Goal: Task Accomplishment & Management: Manage account settings

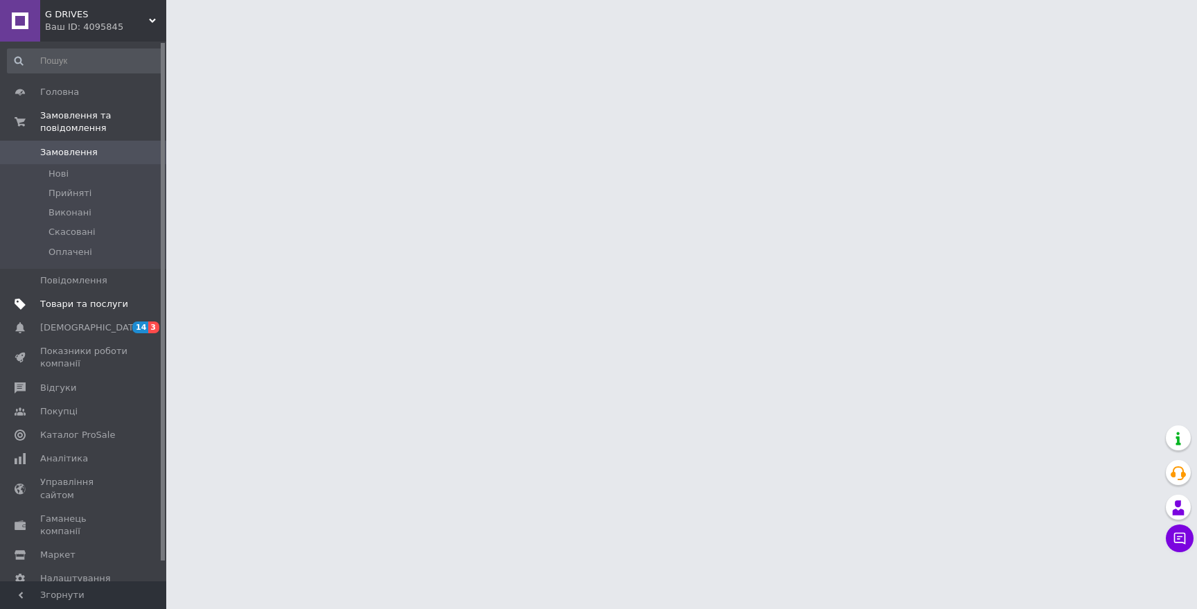
click at [96, 301] on span "Товари та послуги" at bounding box center [84, 304] width 88 height 12
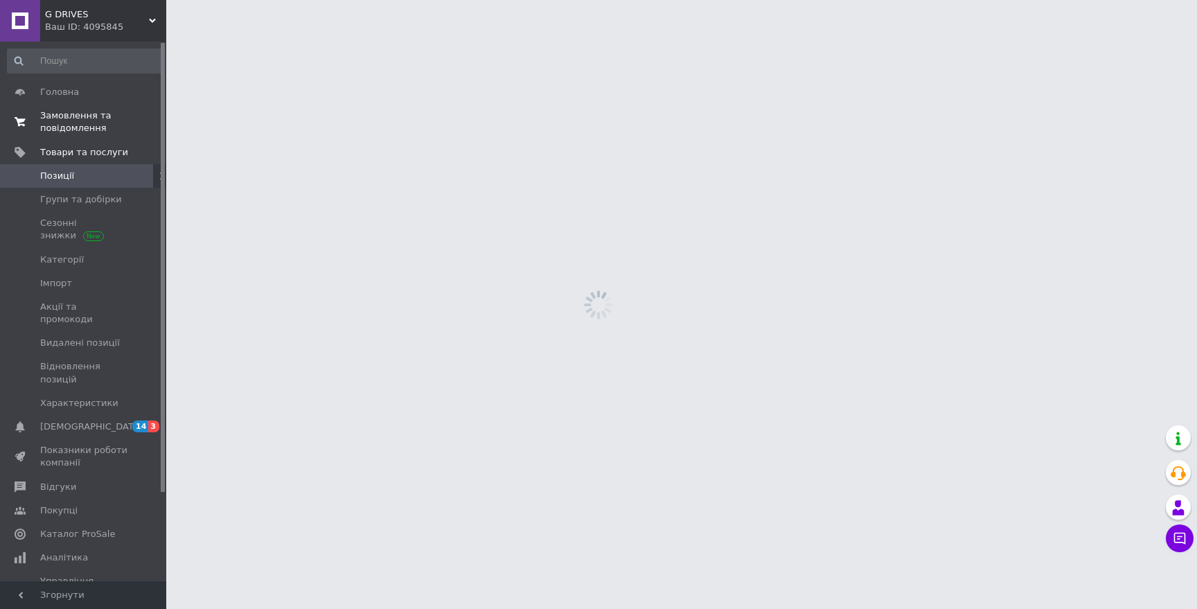
click at [73, 120] on span "Замовлення та повідомлення" at bounding box center [84, 121] width 88 height 25
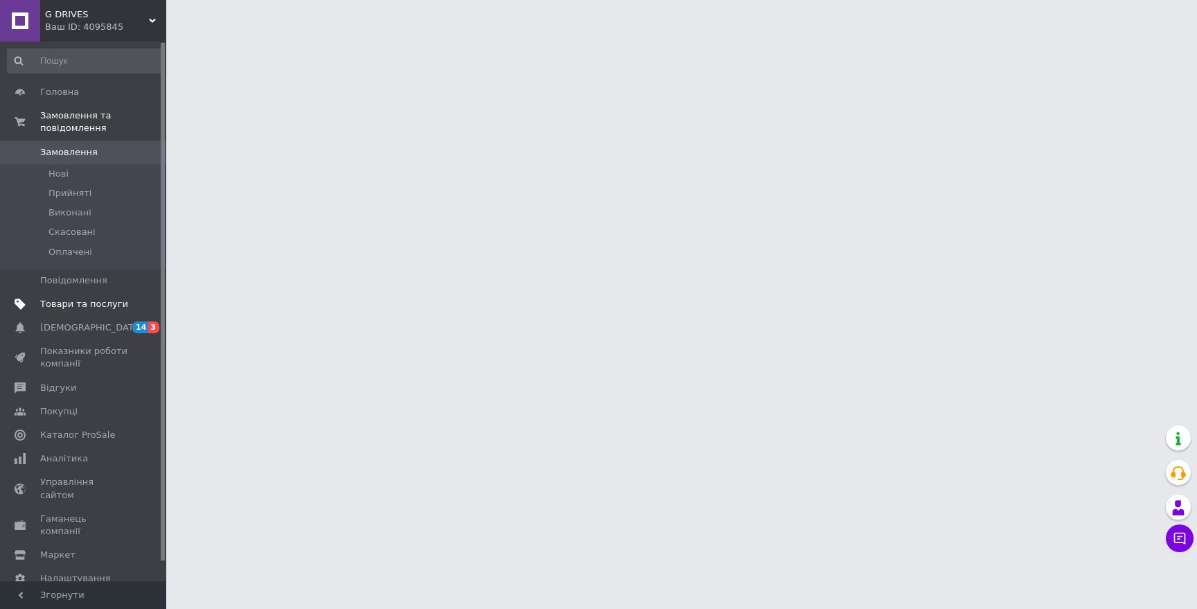
click at [88, 306] on span "Товари та послуги" at bounding box center [84, 304] width 88 height 12
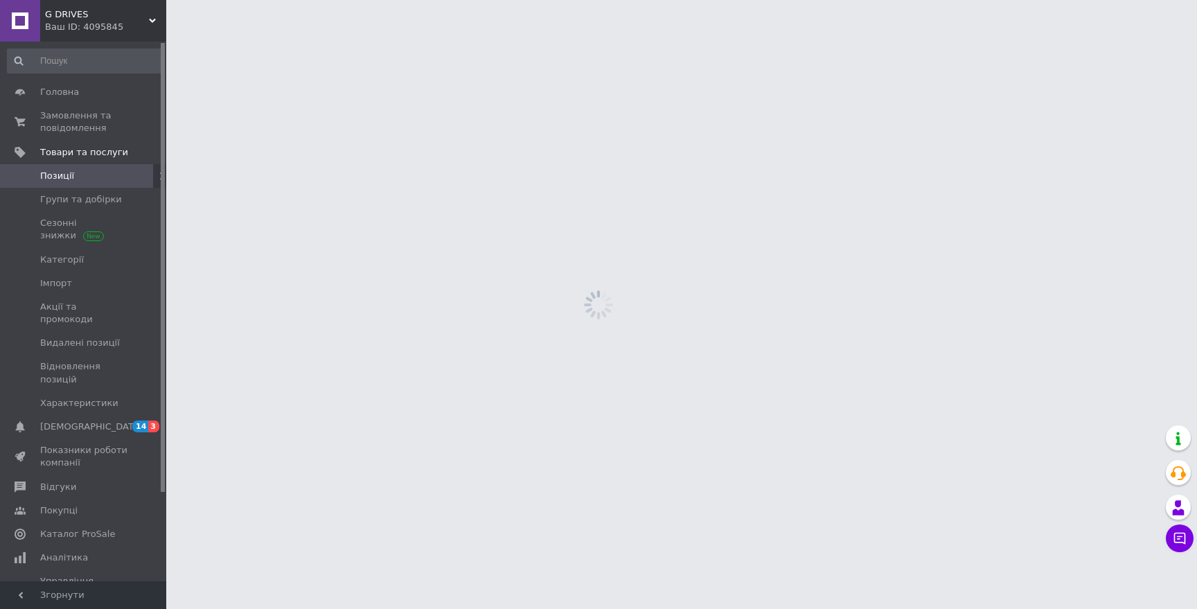
click at [79, 170] on span "Позиції" at bounding box center [84, 176] width 88 height 12
click at [116, 175] on span "Позиції" at bounding box center [84, 176] width 88 height 12
click at [91, 124] on span "Замовлення та повідомлення" at bounding box center [84, 121] width 88 height 25
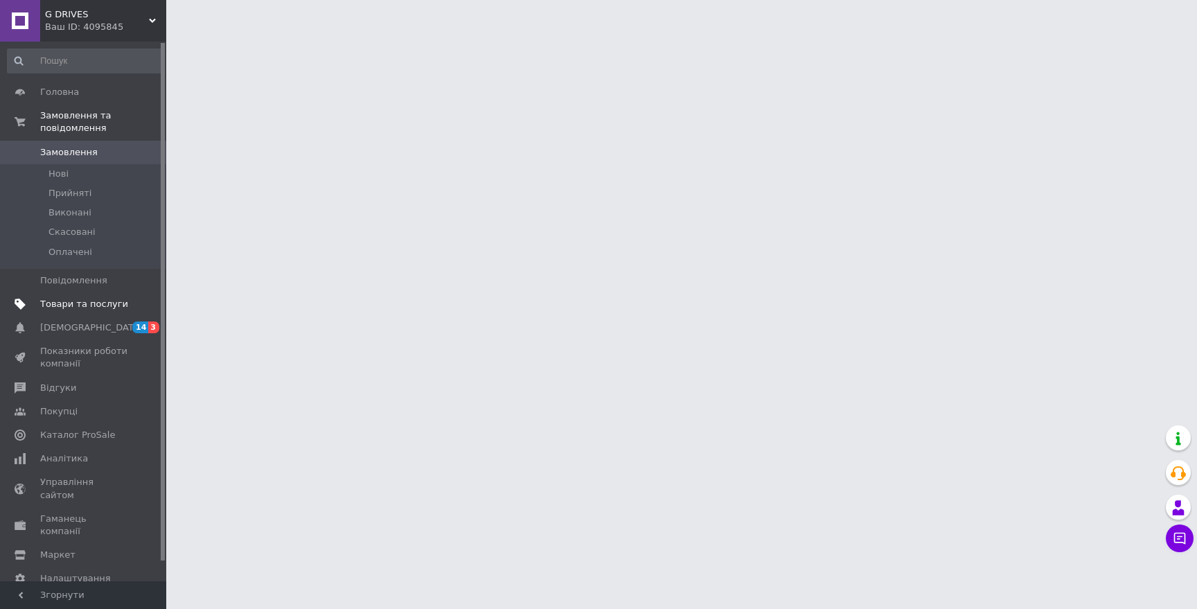
click at [81, 305] on span "Товари та послуги" at bounding box center [84, 304] width 88 height 12
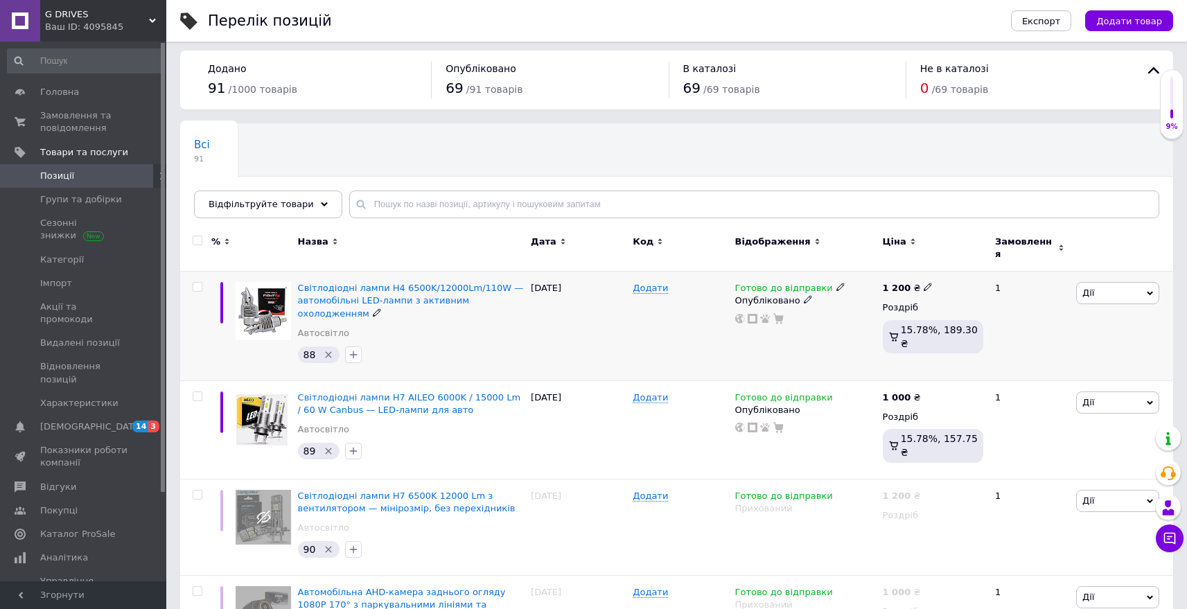
scroll to position [6, 0]
click at [1126, 394] on span "Дії" at bounding box center [1117, 402] width 83 height 22
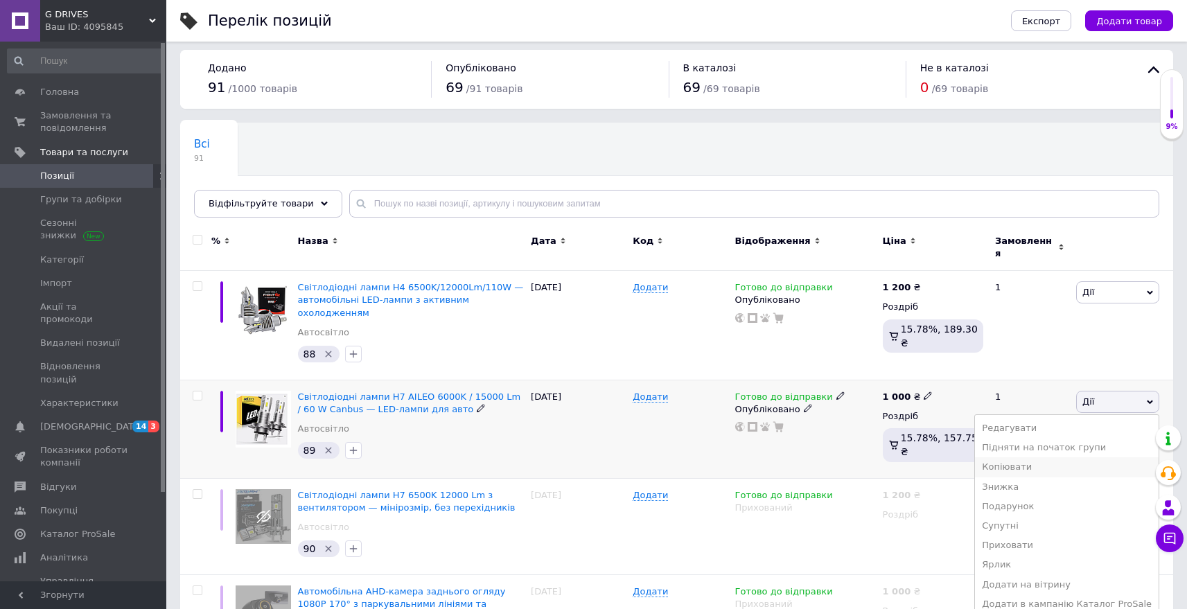
click at [1072, 458] on li "Копіювати" at bounding box center [1067, 466] width 184 height 19
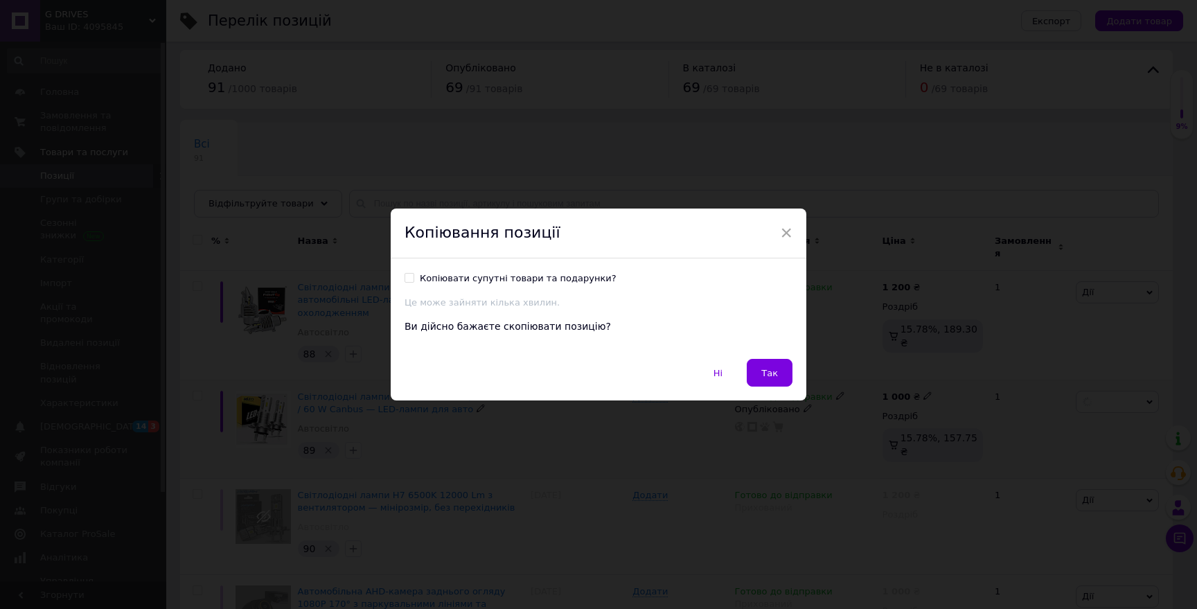
click at [791, 223] on div "Копіювання позиції" at bounding box center [599, 234] width 416 height 50
click at [783, 231] on span "×" at bounding box center [786, 233] width 12 height 24
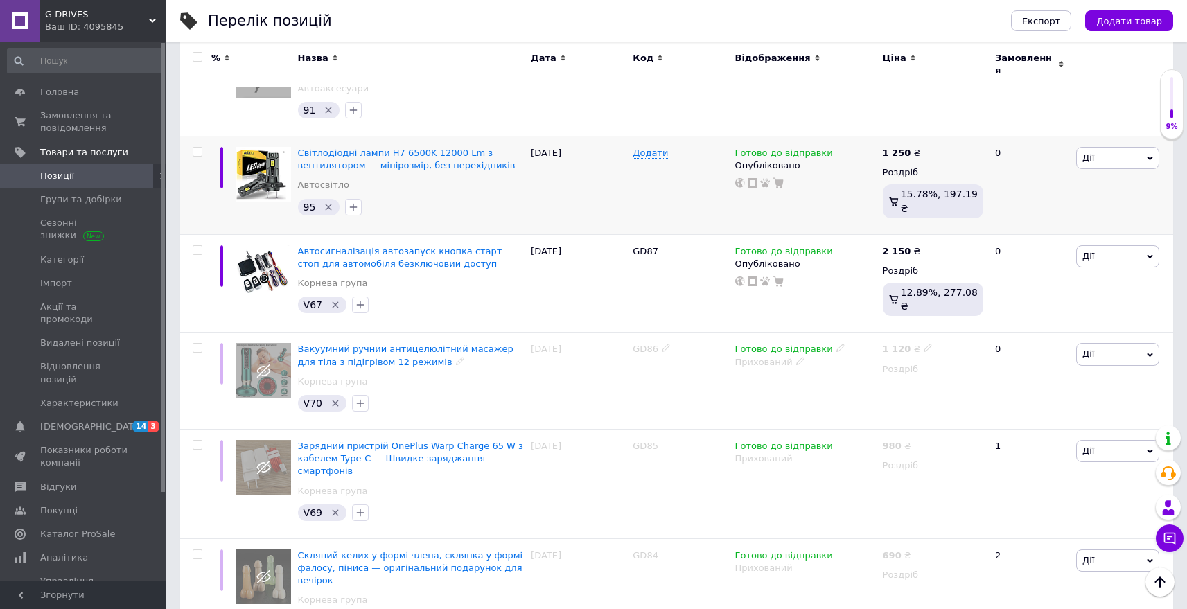
scroll to position [520, 0]
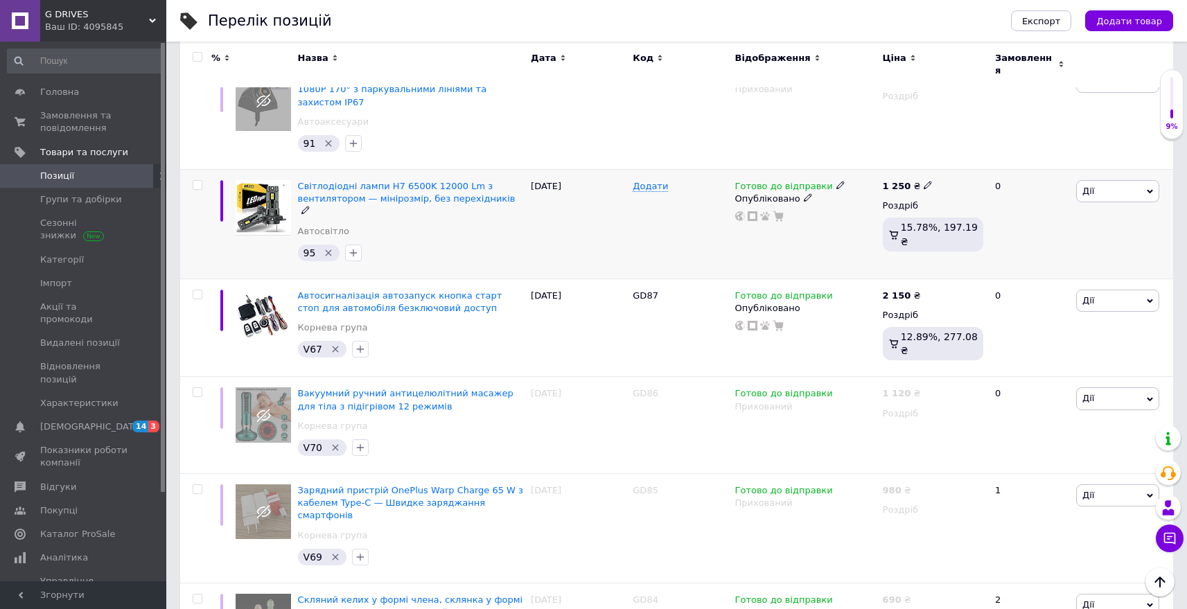
click at [1101, 180] on span "Дії" at bounding box center [1117, 191] width 83 height 22
click at [1042, 247] on li "Копіювати" at bounding box center [1067, 256] width 184 height 19
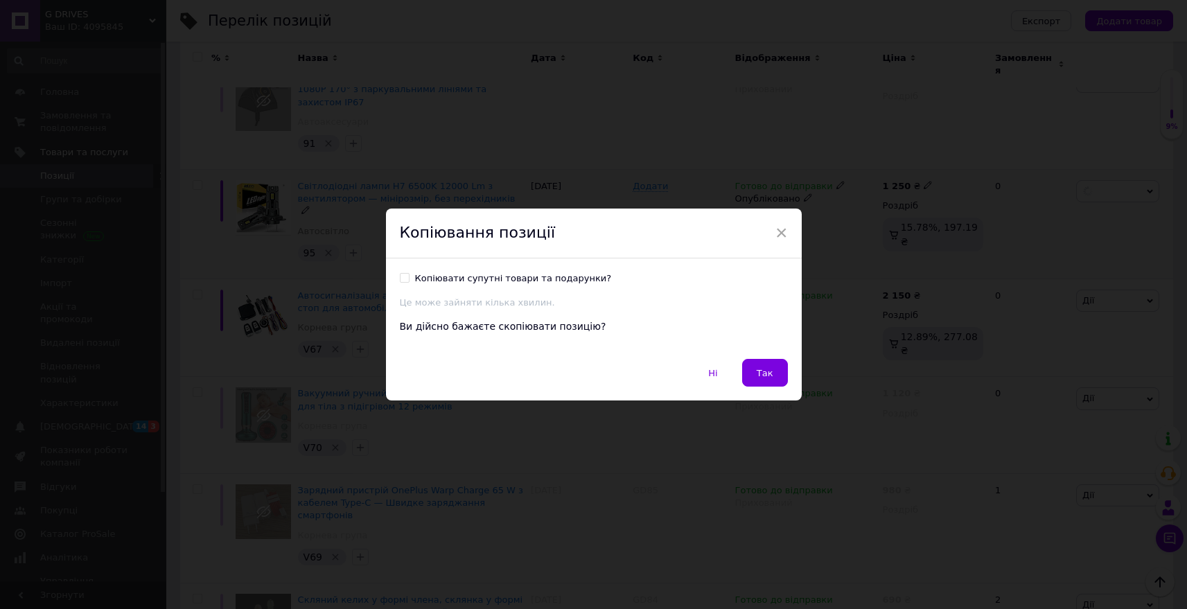
scroll to position [484, 0]
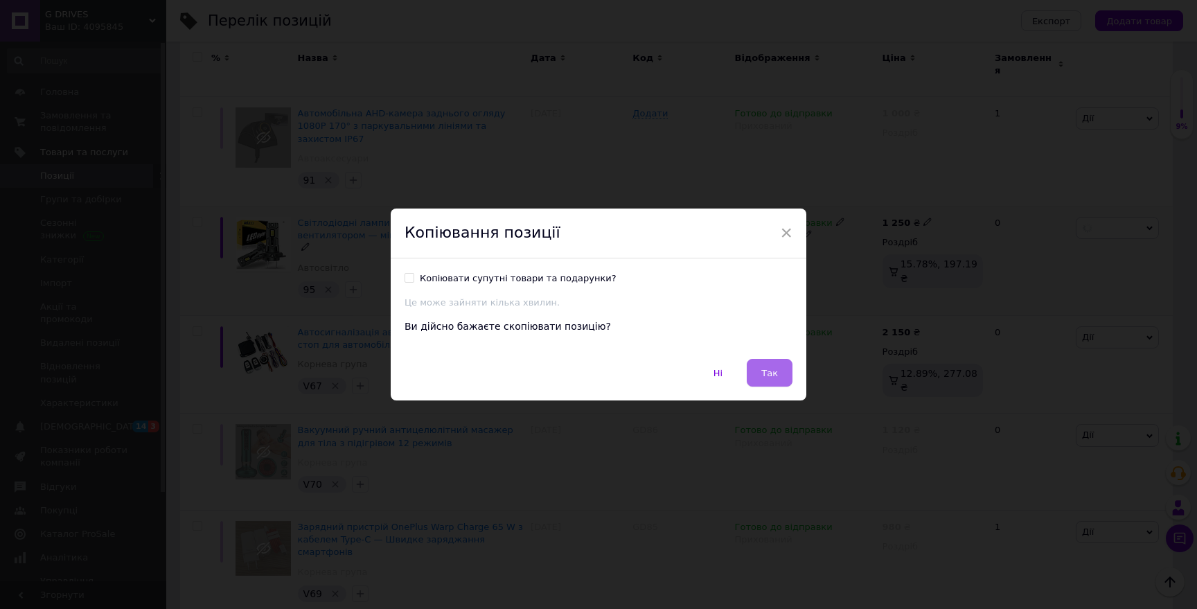
click at [781, 372] on button "Так" at bounding box center [770, 373] width 46 height 28
